Goal: Check status: Check status

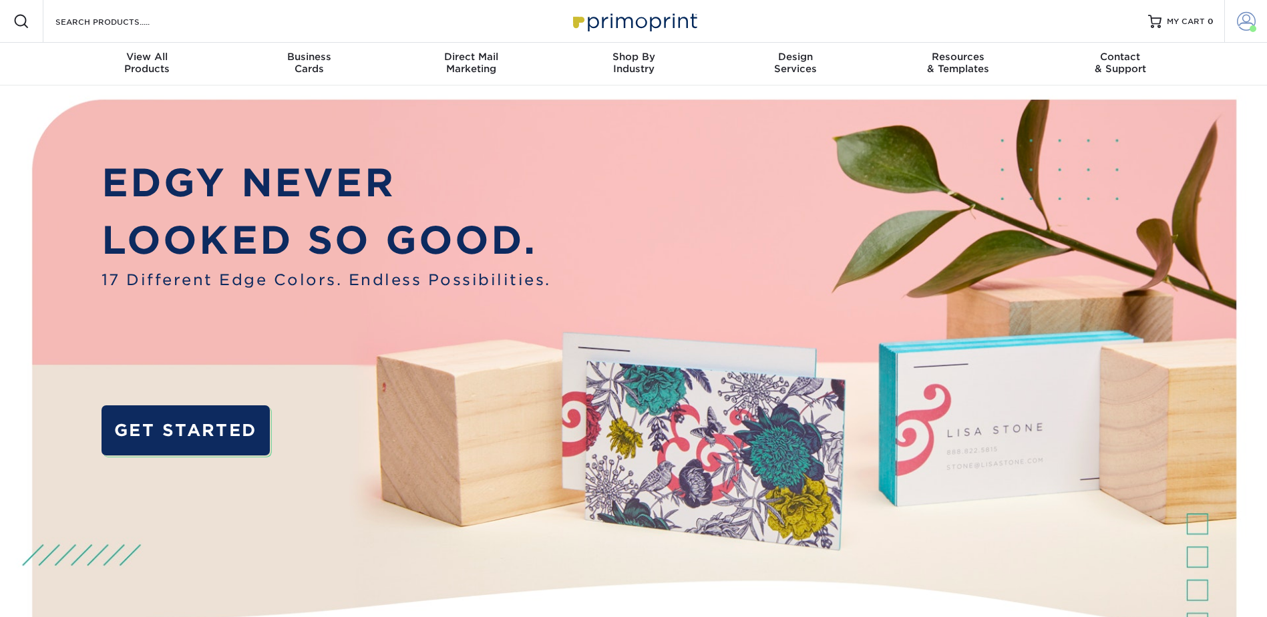
click at [1247, 23] on span at bounding box center [1246, 21] width 19 height 19
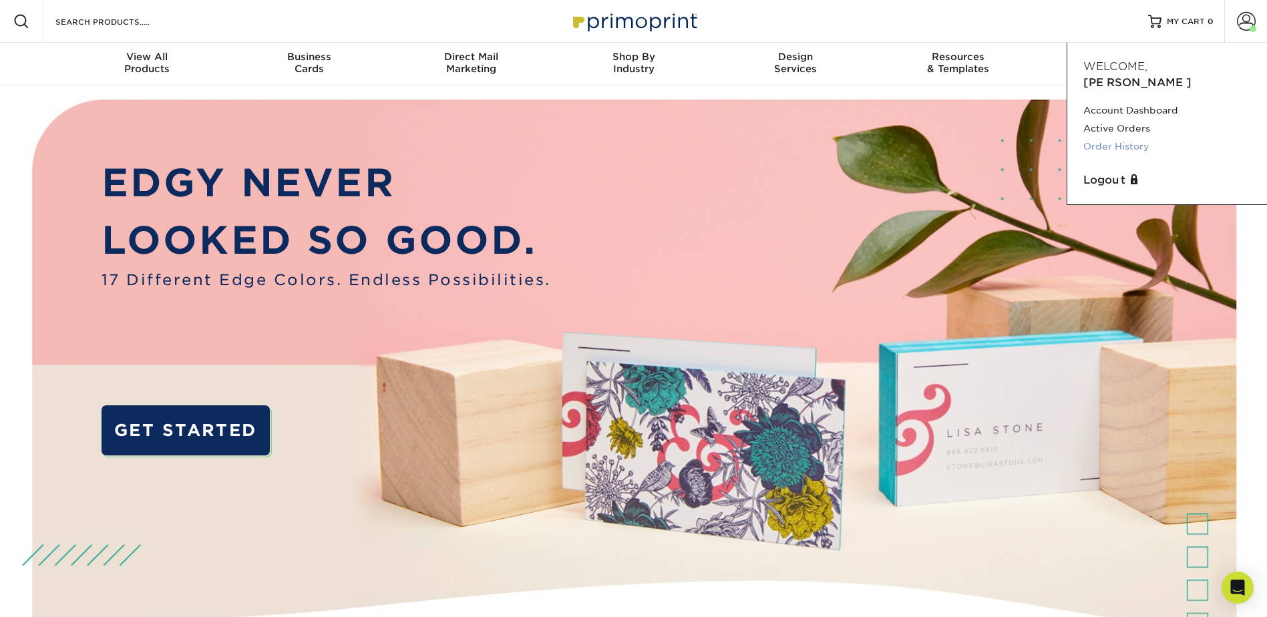
click at [1132, 138] on link "Order History" at bounding box center [1167, 147] width 168 height 18
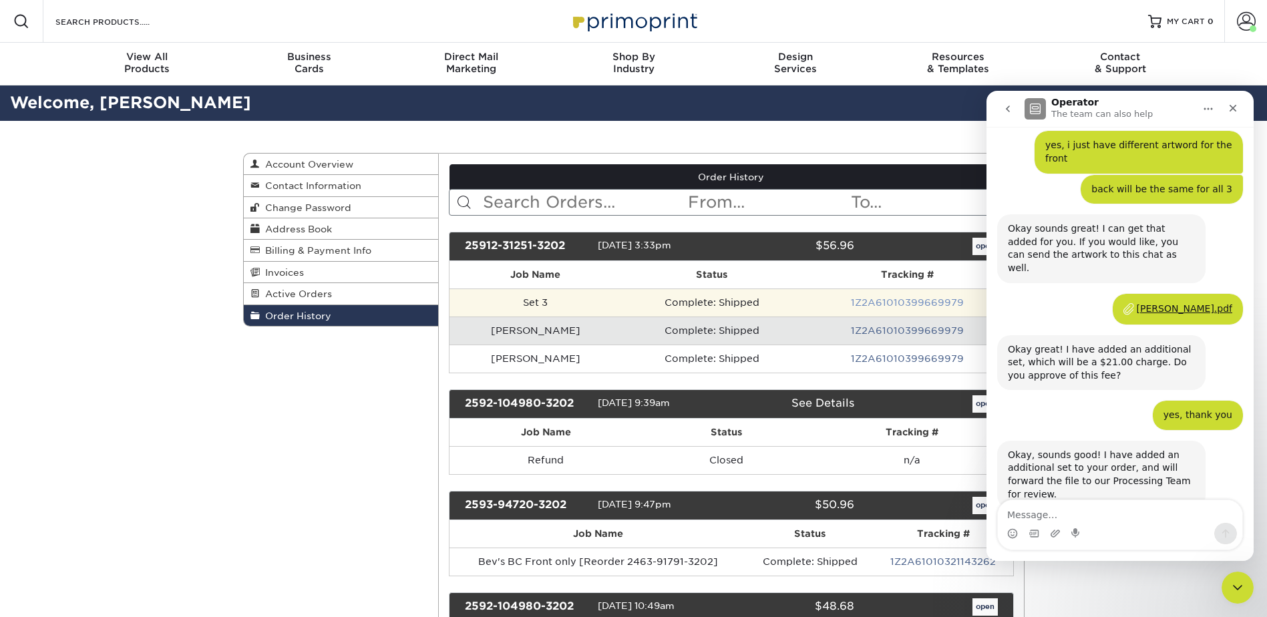
scroll to position [525, 0]
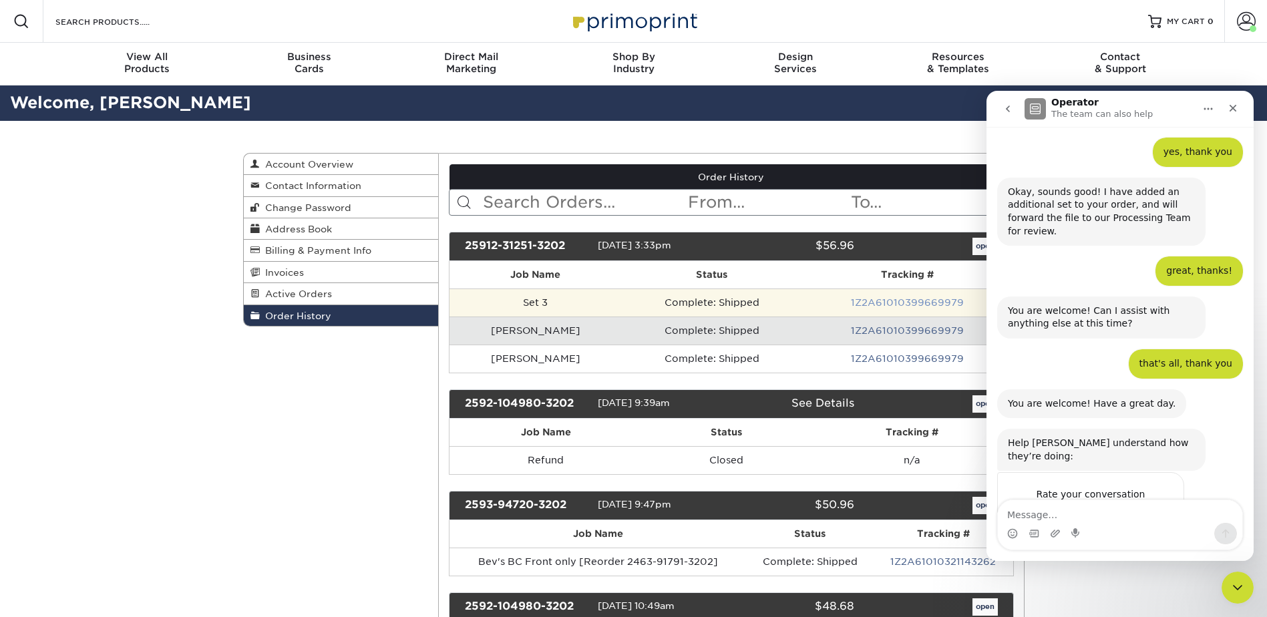
click at [867, 304] on link "1Z2A61010399669979" at bounding box center [907, 302] width 113 height 11
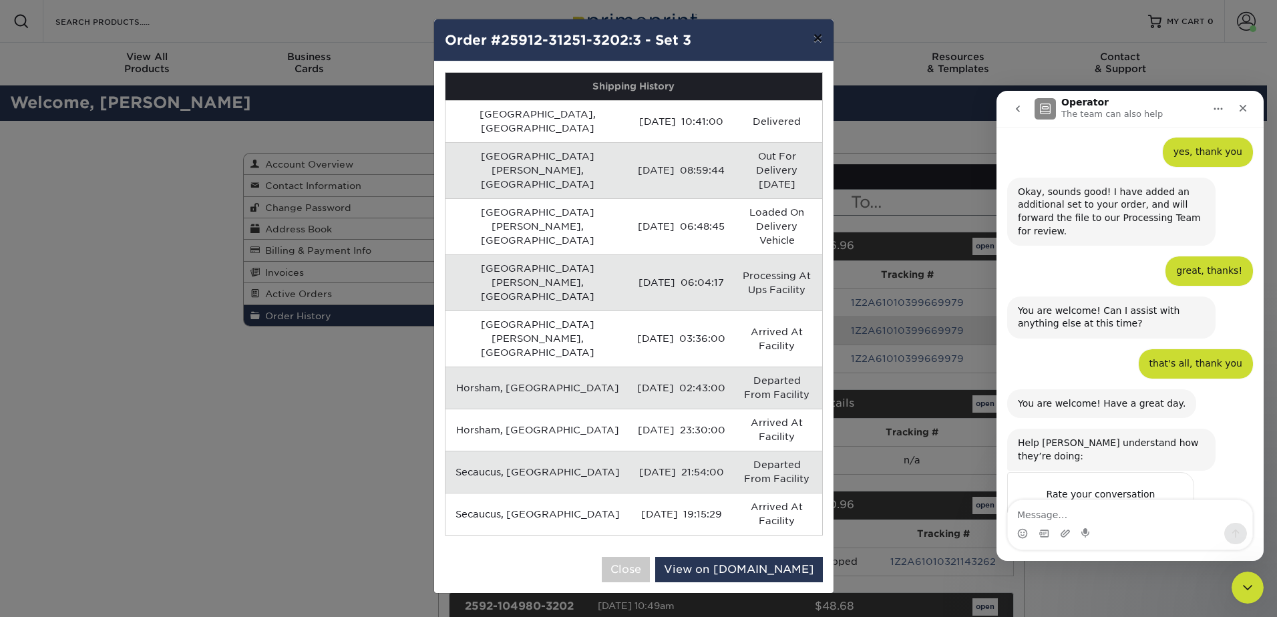
click at [821, 40] on button "×" at bounding box center [817, 37] width 31 height 37
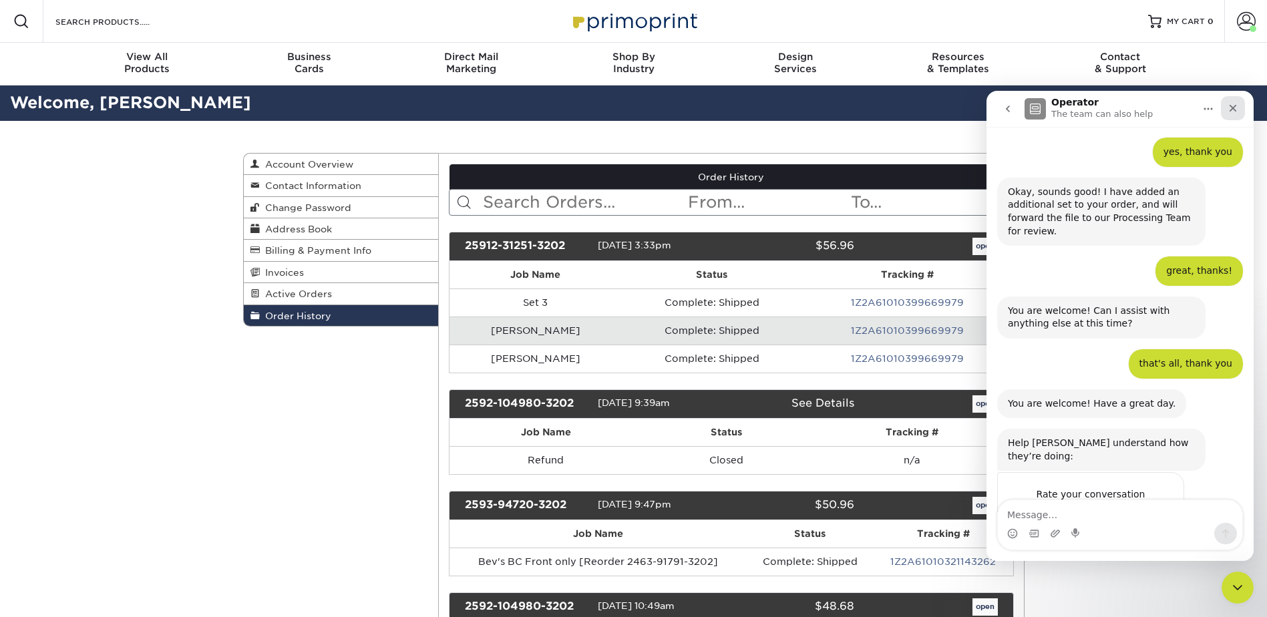
click at [1237, 103] on icon "Close" at bounding box center [1232, 108] width 11 height 11
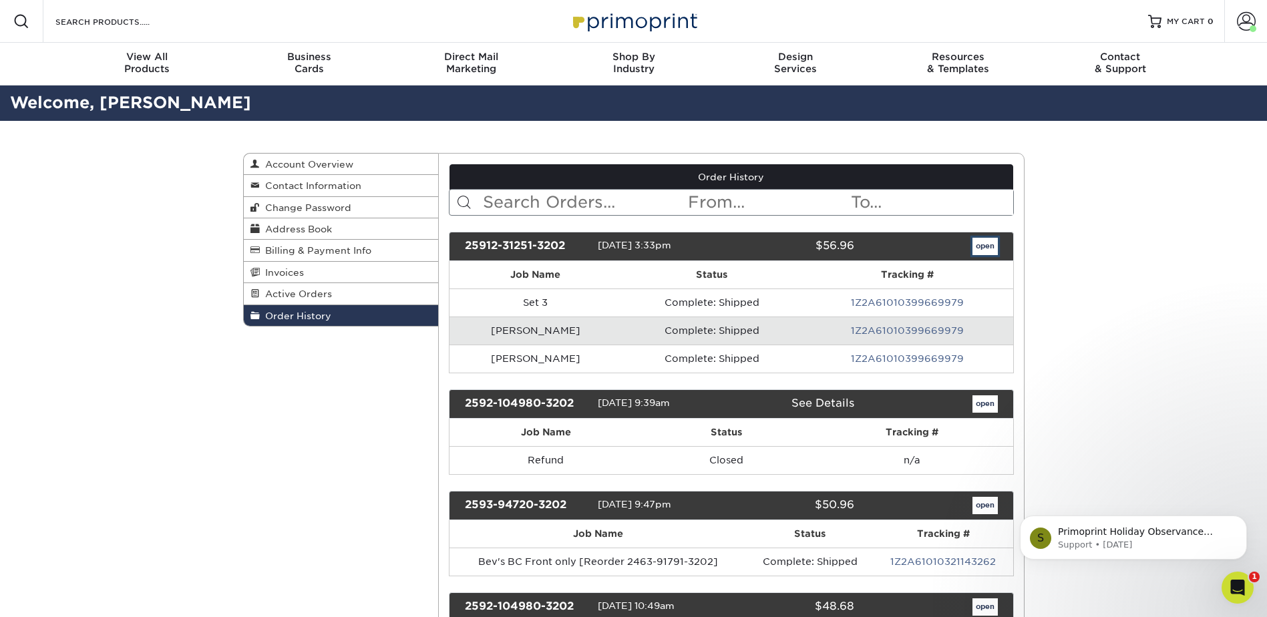
click at [984, 250] on link "open" at bounding box center [984, 246] width 25 height 17
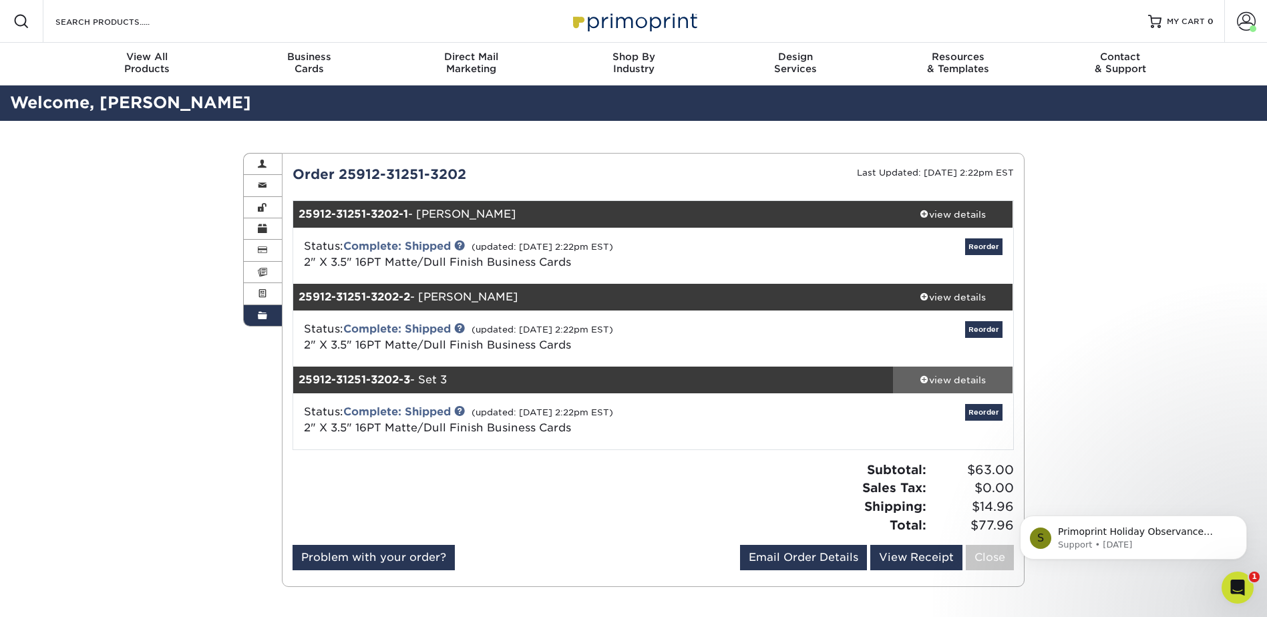
click at [935, 377] on div "view details" at bounding box center [953, 379] width 120 height 13
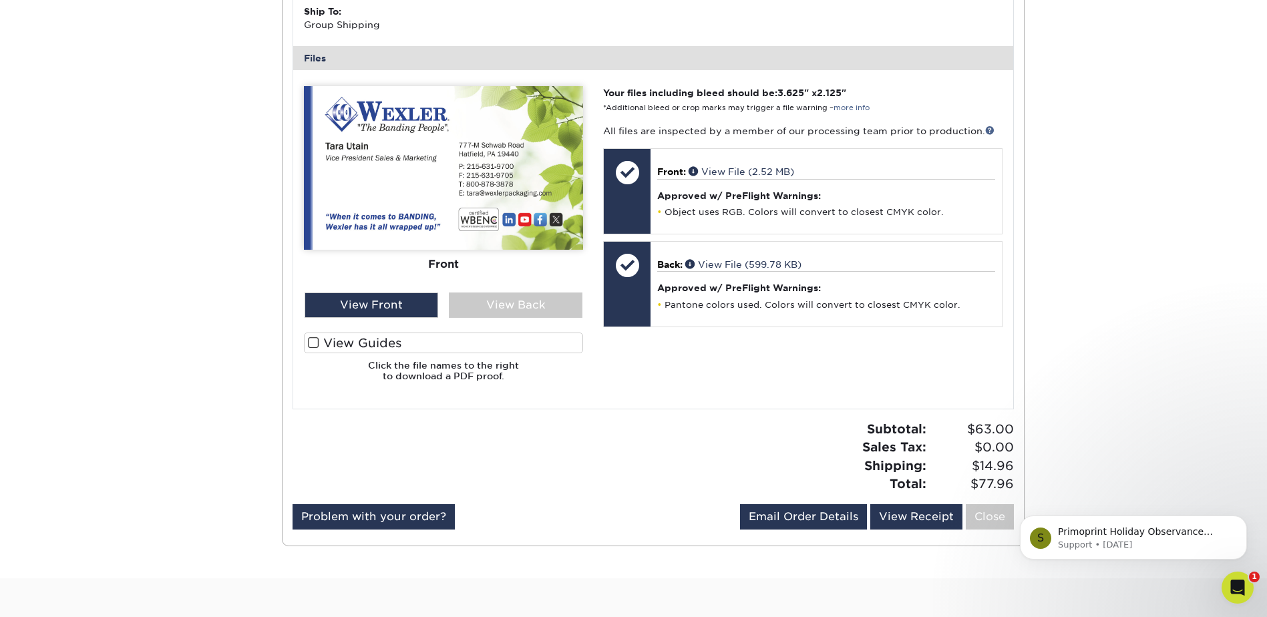
scroll to position [668, 0]
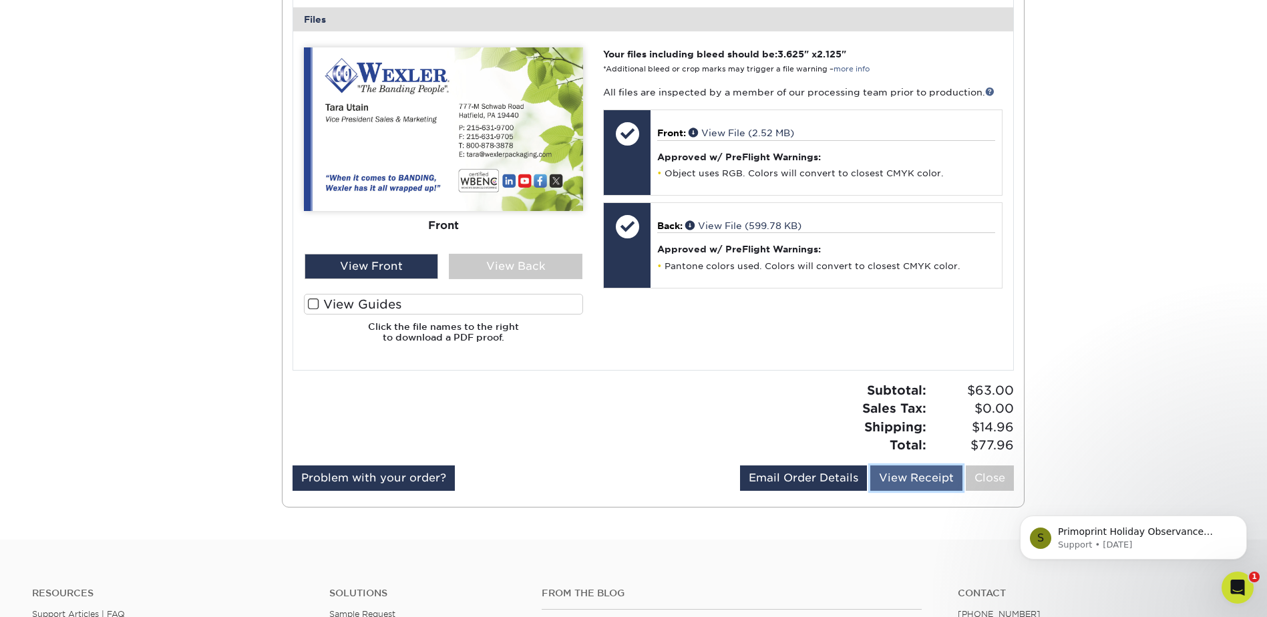
click at [901, 477] on link "View Receipt" at bounding box center [916, 477] width 92 height 25
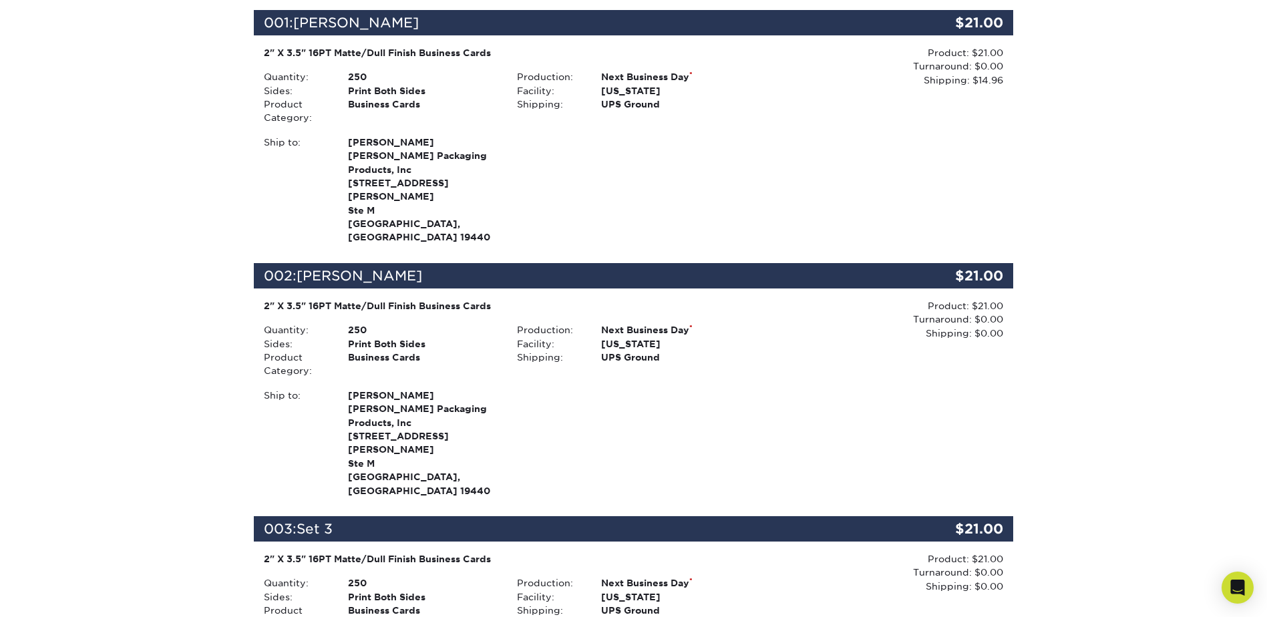
scroll to position [467, 0]
